Goal: Complete application form

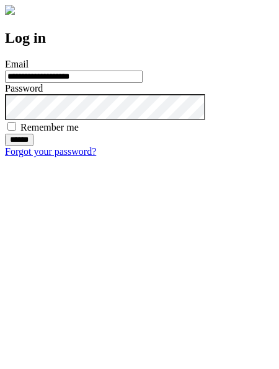
type input "**********"
click at [33, 146] on input "******" at bounding box center [19, 140] width 28 height 12
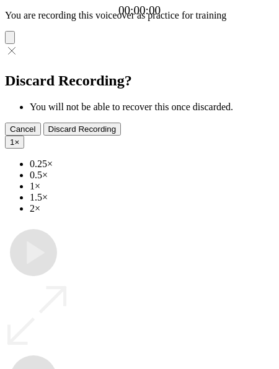
type input "**********"
